Goal: Task Accomplishment & Management: Use online tool/utility

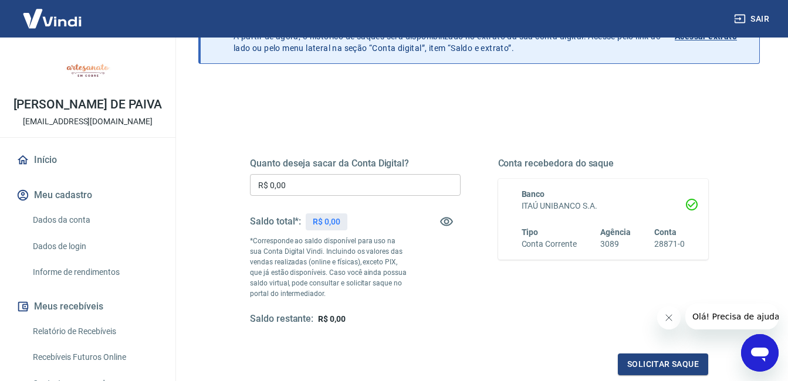
scroll to position [117, 0]
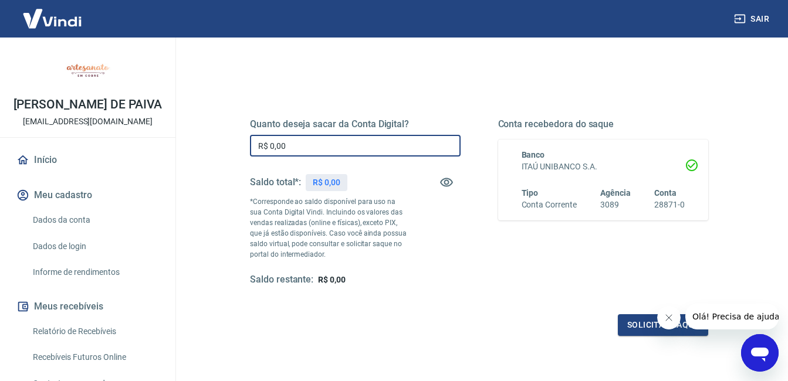
click at [342, 147] on input "R$ 0,00" at bounding box center [355, 146] width 211 height 22
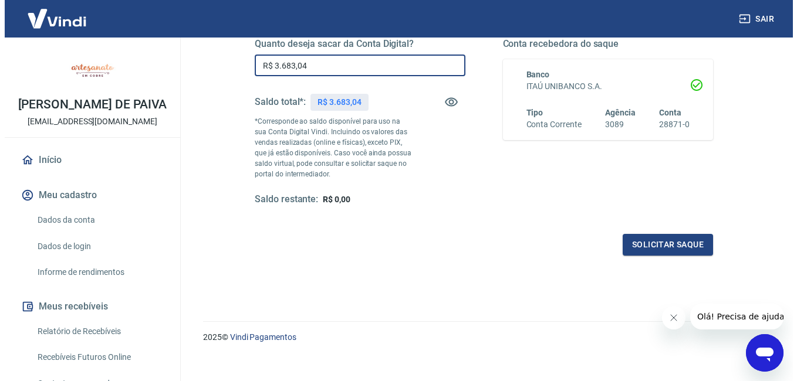
scroll to position [209, 0]
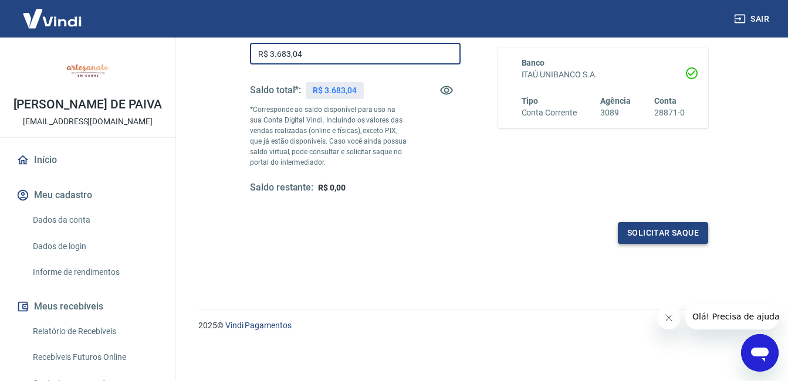
type input "R$ 3.683,04"
click at [683, 228] on button "Solicitar saque" at bounding box center [663, 233] width 90 height 22
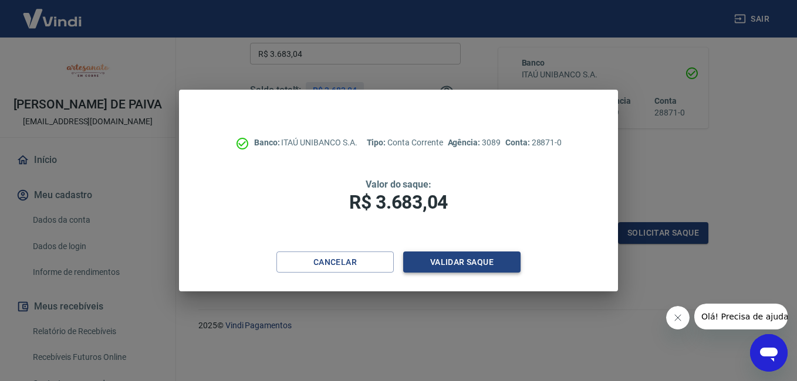
click at [460, 262] on button "Validar saque" at bounding box center [461, 263] width 117 height 22
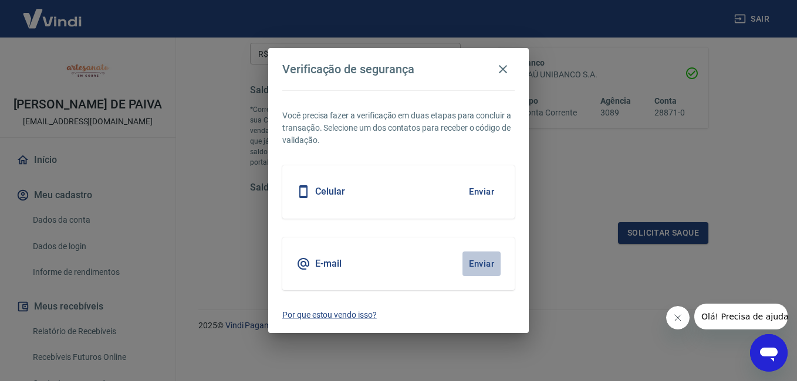
click at [473, 263] on button "Enviar" at bounding box center [481, 264] width 38 height 25
click at [478, 269] on button "Enviar" at bounding box center [481, 264] width 38 height 25
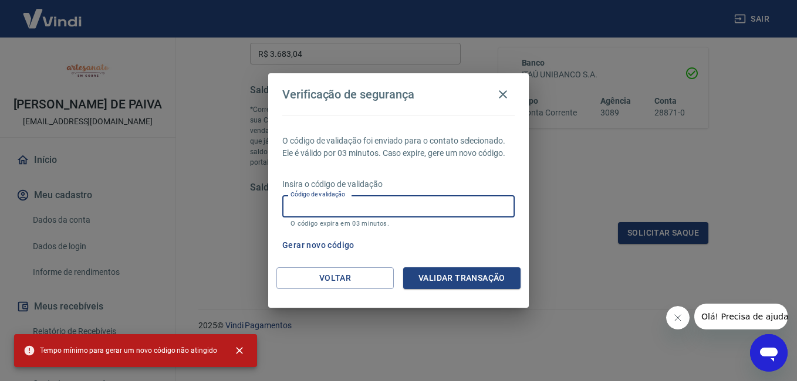
paste input "272183"
type input "272183"
click at [449, 277] on button "Validar transação" at bounding box center [461, 278] width 117 height 22
